Goal: Transaction & Acquisition: Obtain resource

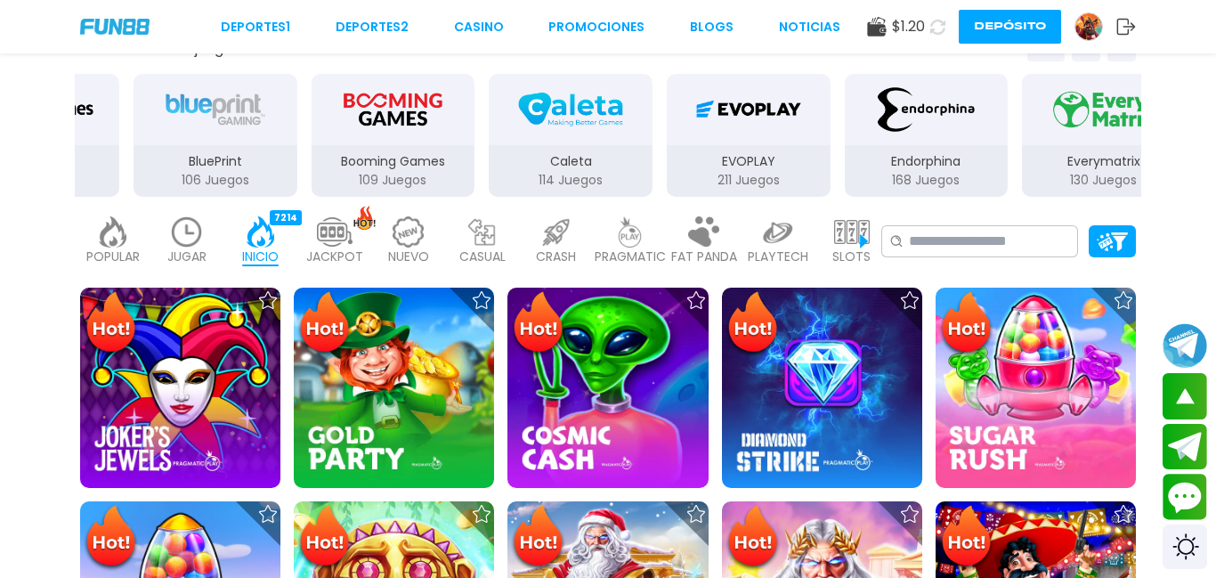
scroll to position [451, 0]
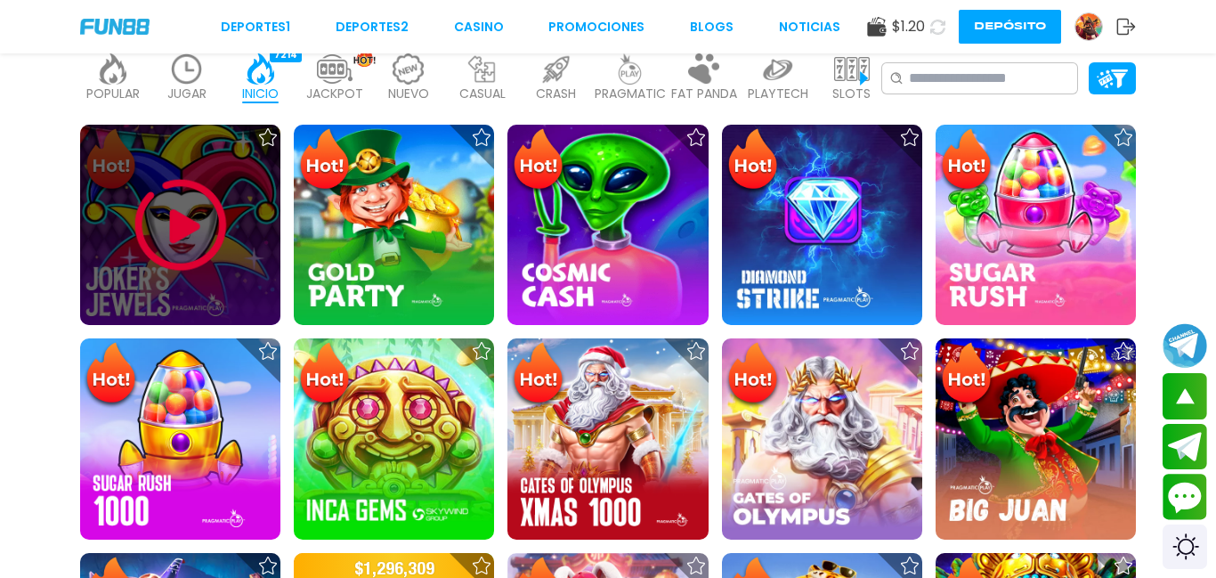
click at [185, 229] on img at bounding box center [180, 225] width 107 height 107
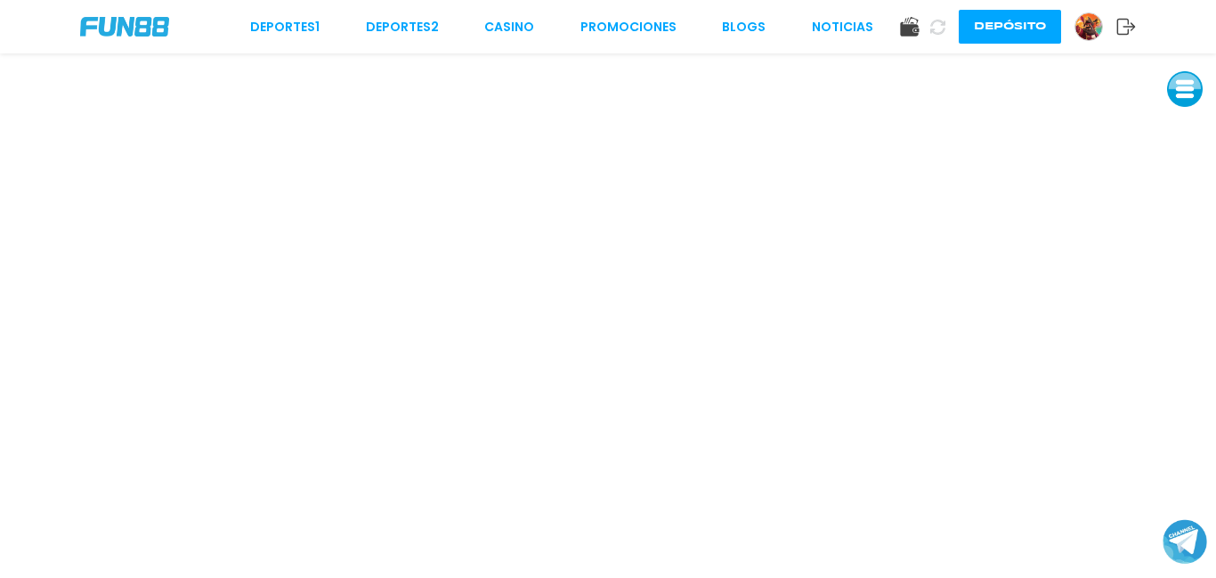
click at [1103, 28] on link at bounding box center [1095, 26] width 42 height 28
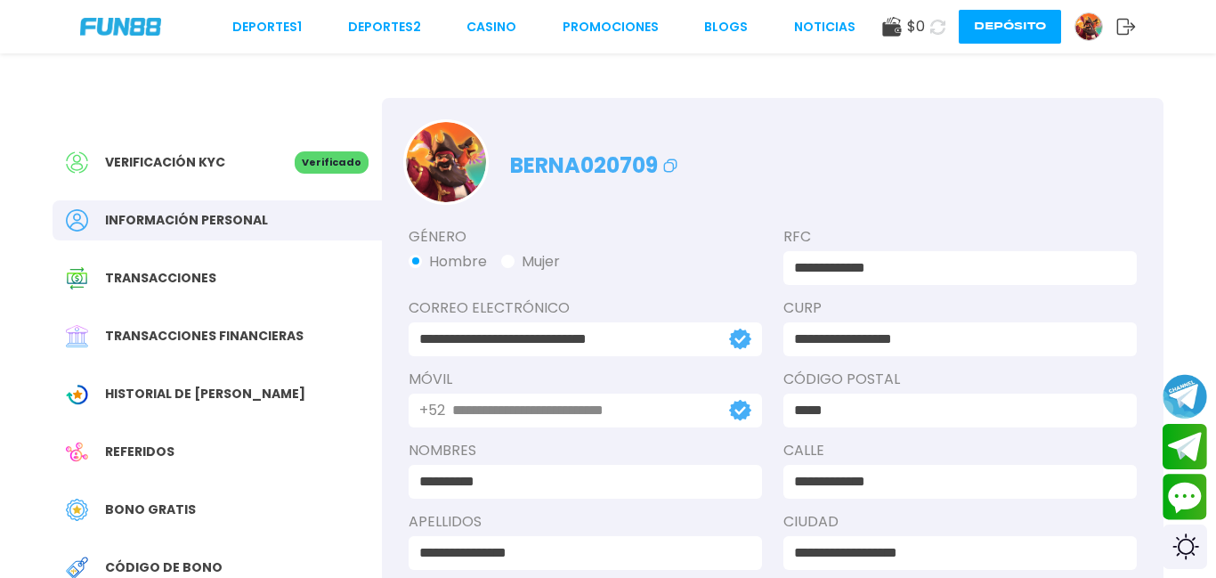
click at [146, 500] on span "Bono Gratis" at bounding box center [150, 509] width 91 height 19
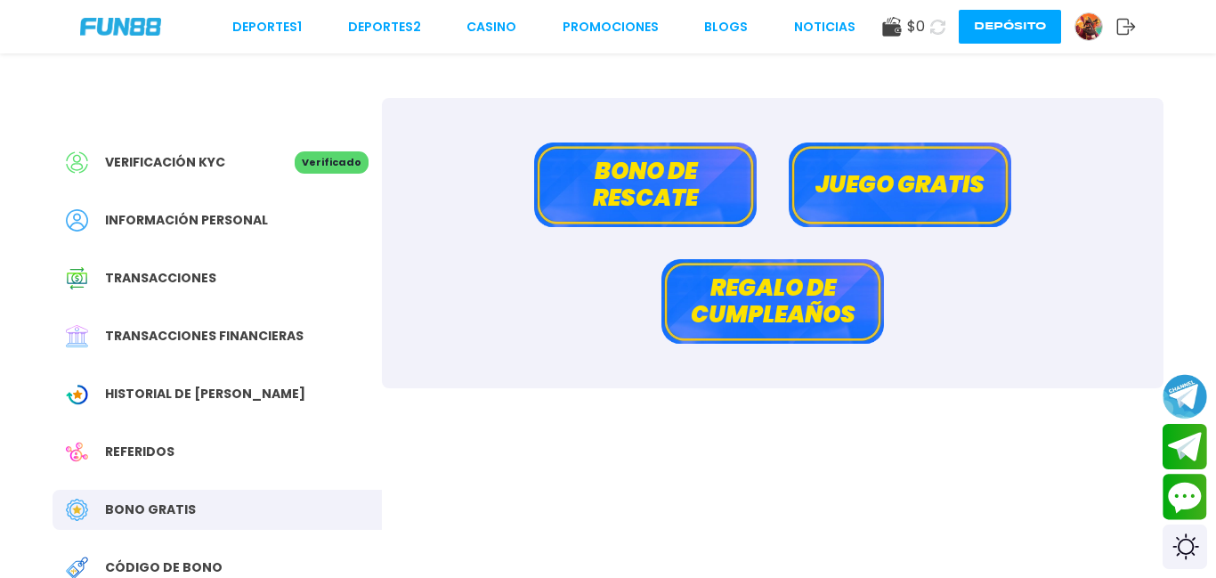
click at [599, 183] on button "Bono de rescate" at bounding box center [645, 184] width 222 height 85
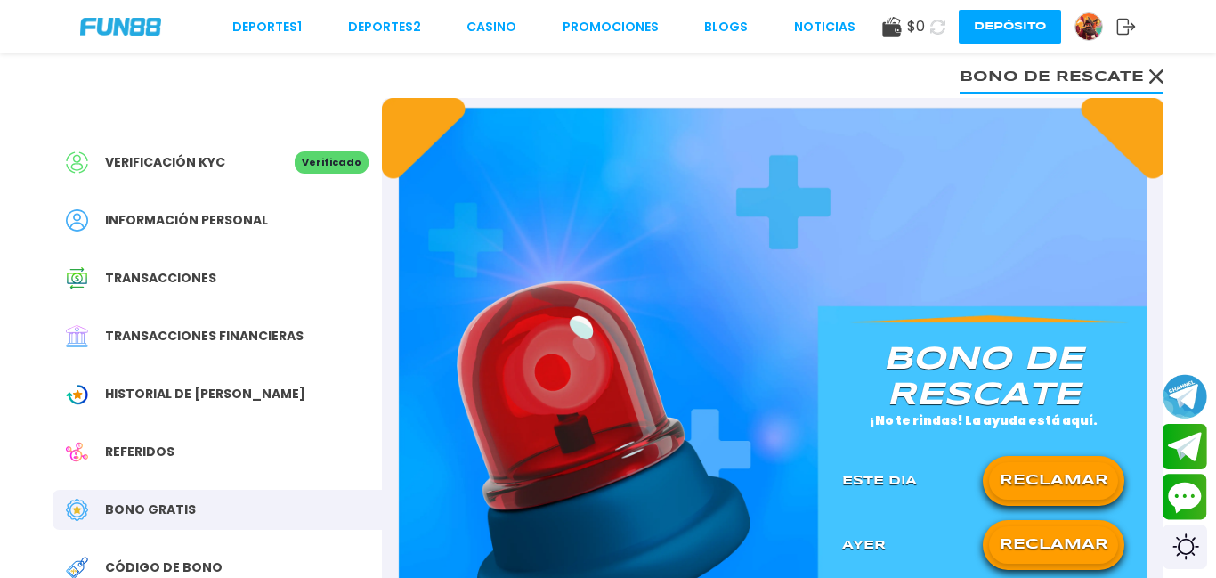
click at [1012, 476] on button "RECLAMAR" at bounding box center [1053, 480] width 129 height 37
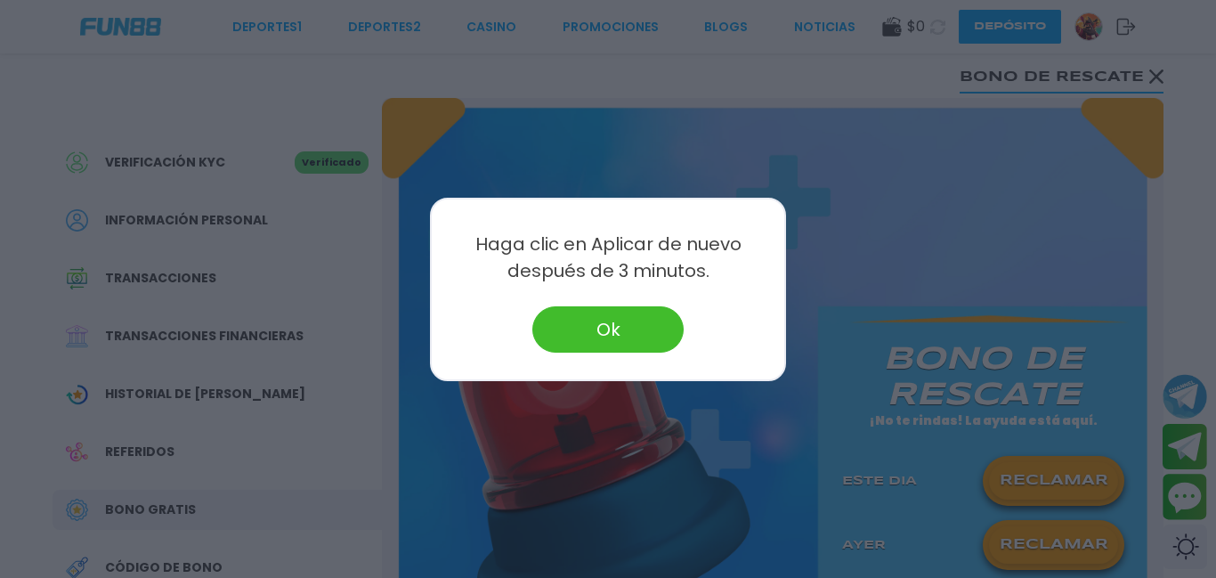
click at [603, 343] on button "Ok" at bounding box center [607, 329] width 151 height 46
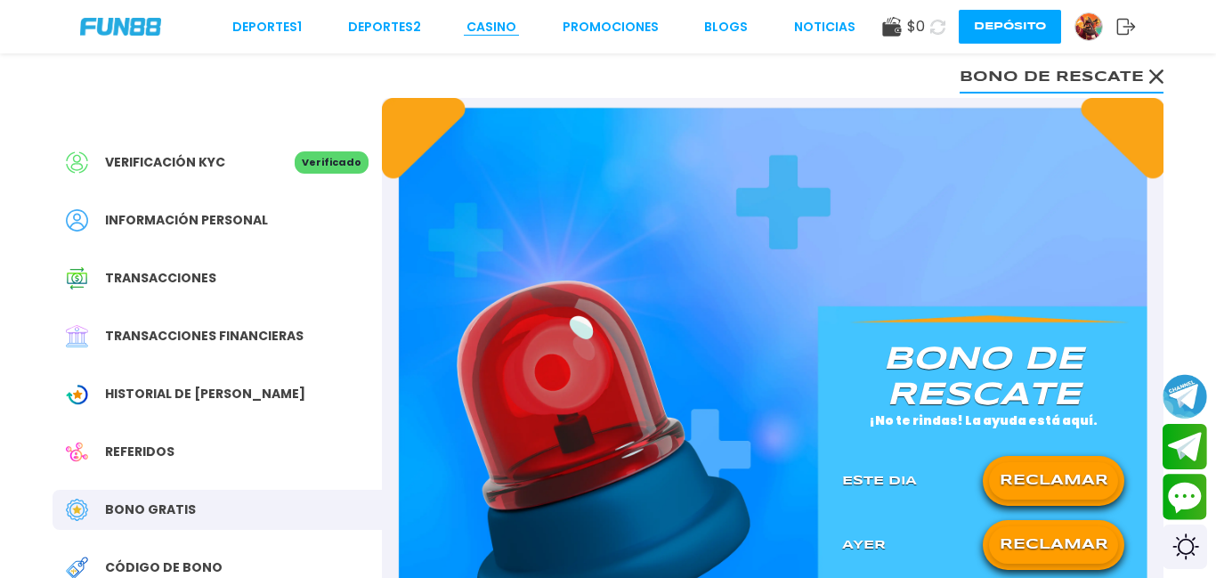
click at [487, 30] on link "CASINO" at bounding box center [491, 27] width 50 height 19
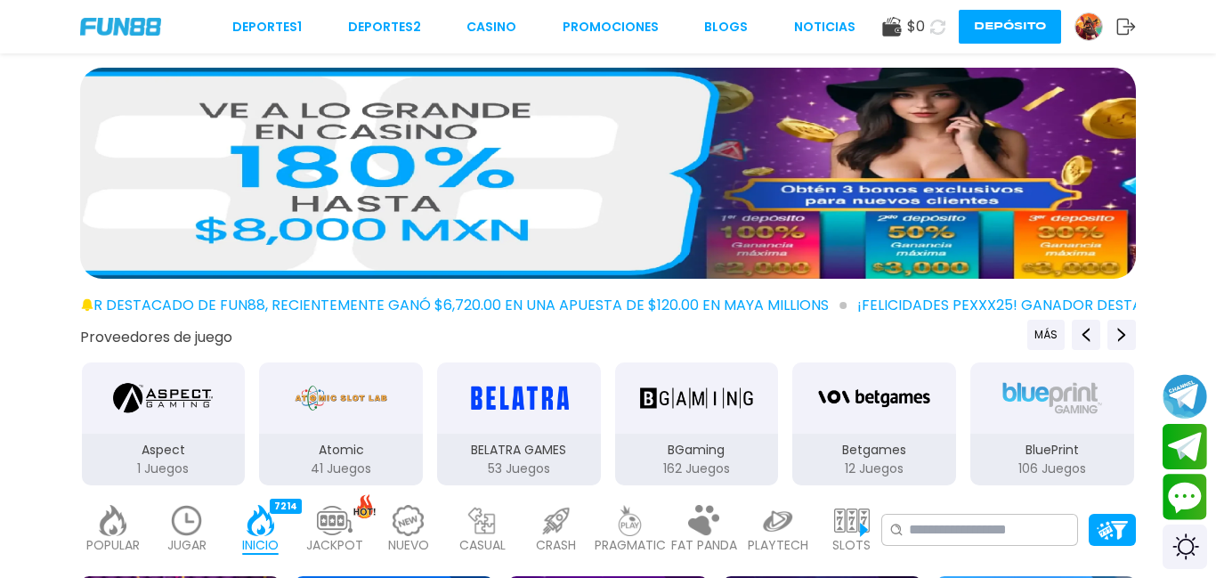
click at [1080, 31] on img at bounding box center [1088, 26] width 27 height 27
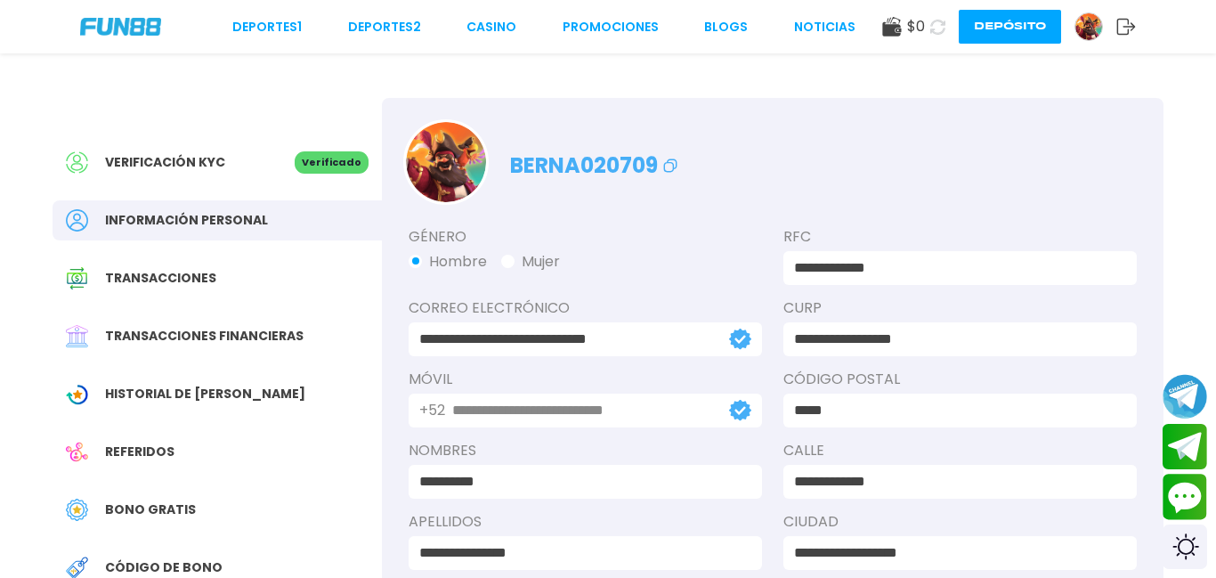
click at [145, 502] on span "Bono Gratis" at bounding box center [150, 509] width 91 height 19
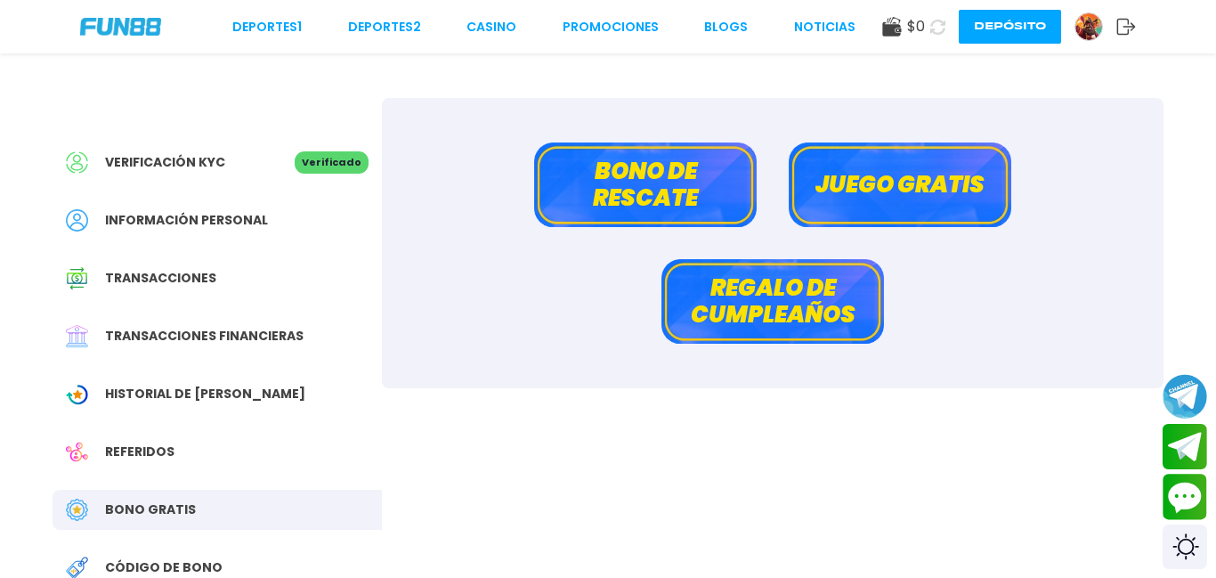
click at [606, 215] on button "Bono de rescate" at bounding box center [645, 184] width 222 height 85
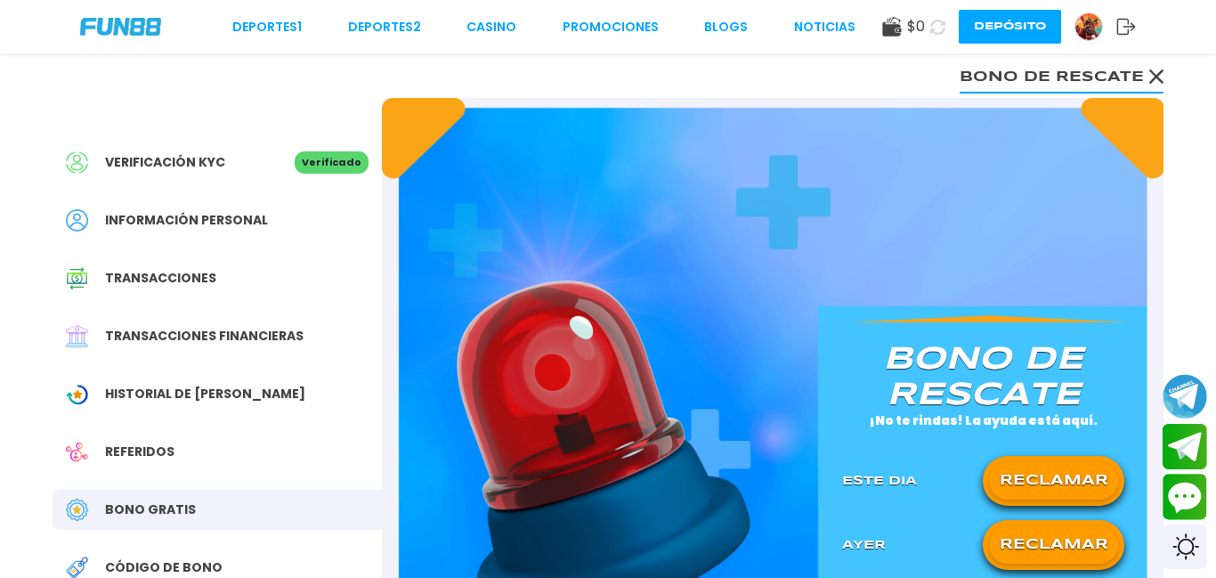
click at [1032, 465] on button "RECLAMAR" at bounding box center [1053, 480] width 129 height 37
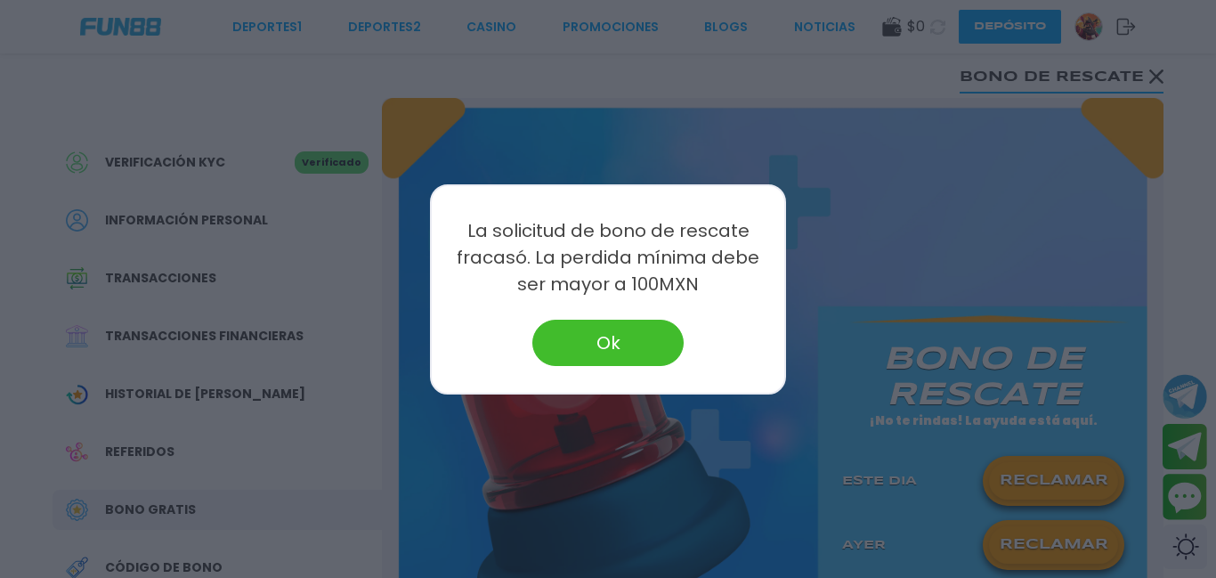
click at [593, 337] on button "Ok" at bounding box center [607, 342] width 151 height 46
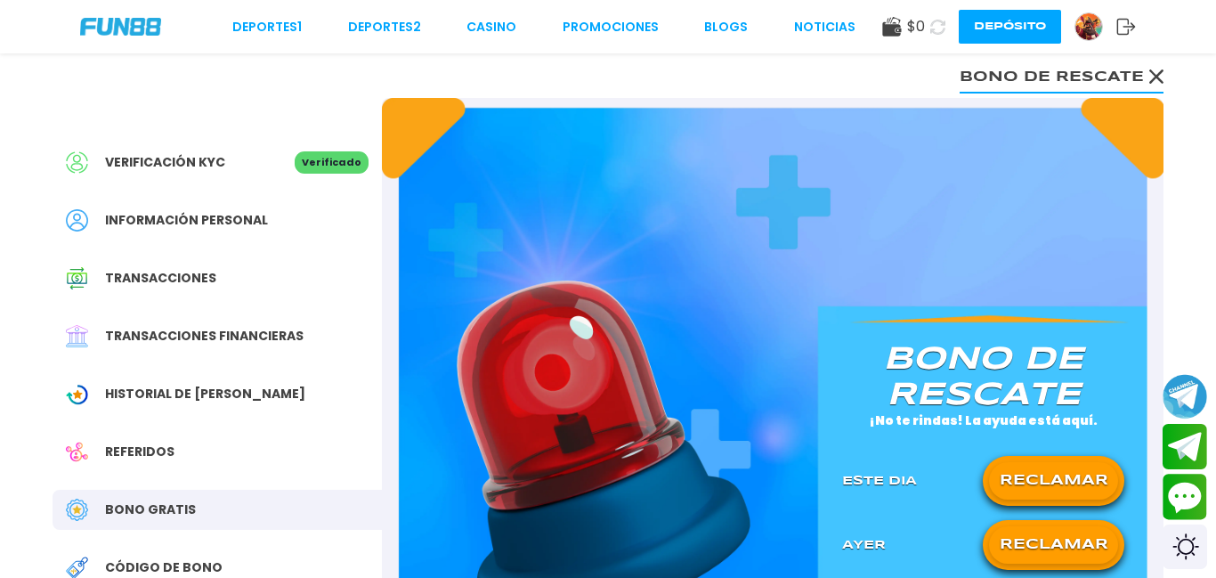
click at [1068, 550] on button "RECLAMAR" at bounding box center [1053, 544] width 129 height 37
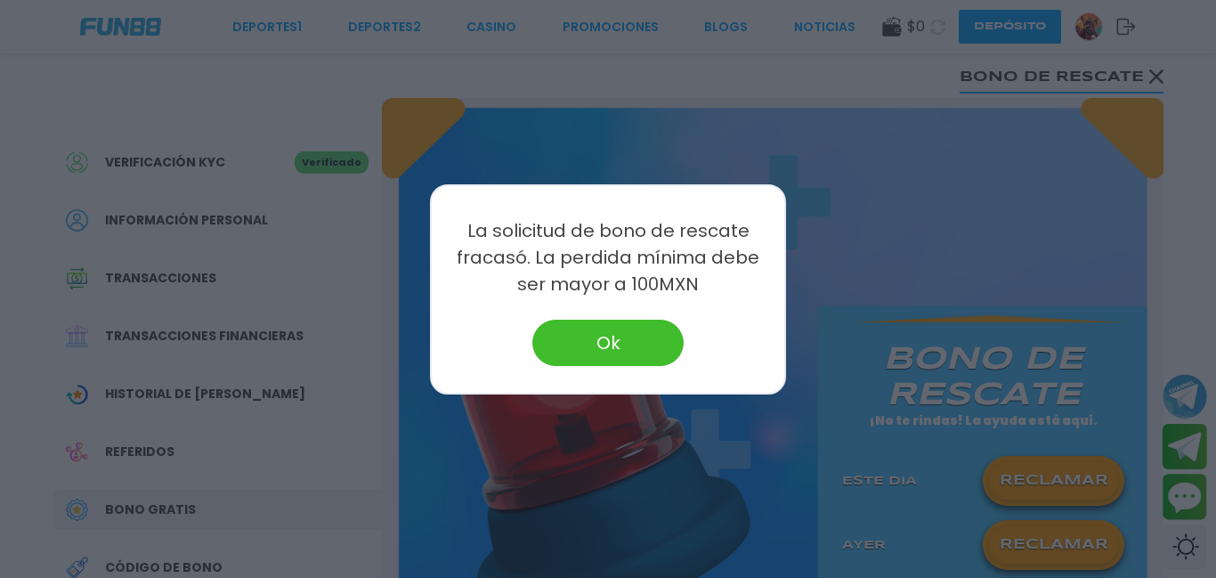
click at [625, 355] on button "Ok" at bounding box center [607, 342] width 151 height 46
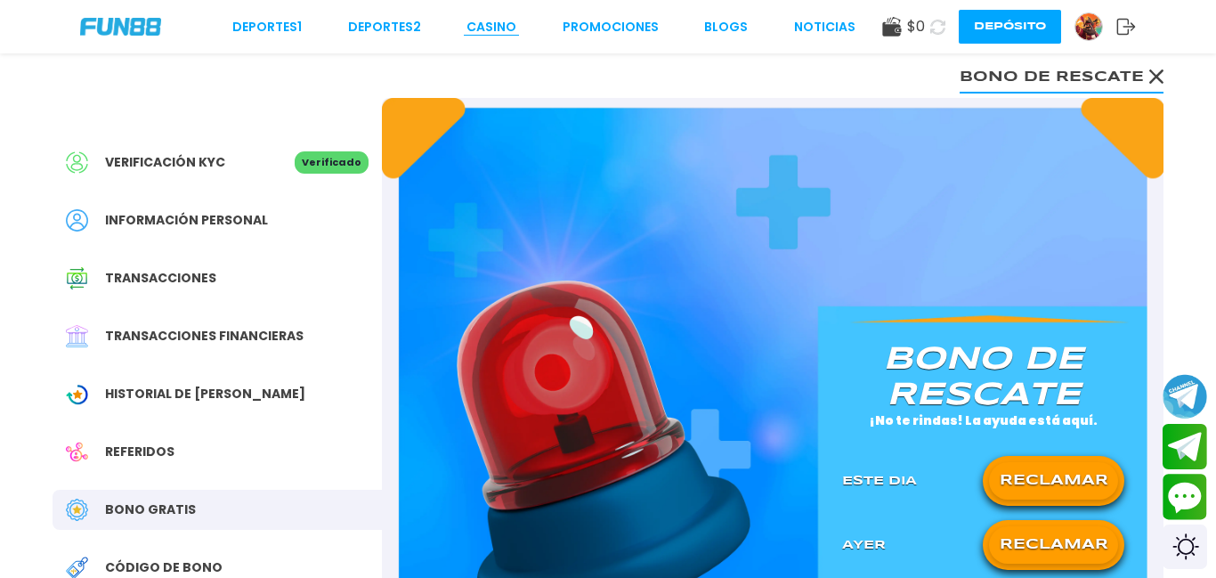
click at [500, 32] on link "CASINO" at bounding box center [491, 27] width 50 height 19
